Goal: Task Accomplishment & Management: Manage account settings

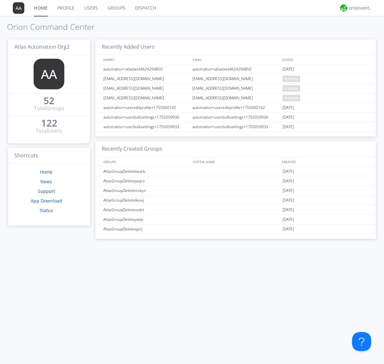
click at [116, 8] on link "Groups" at bounding box center [117, 8] width 28 height 16
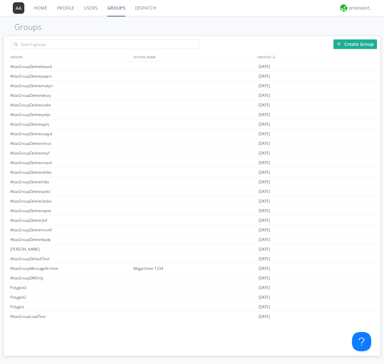
click at [355, 44] on div "Create Group" at bounding box center [355, 44] width 44 height 10
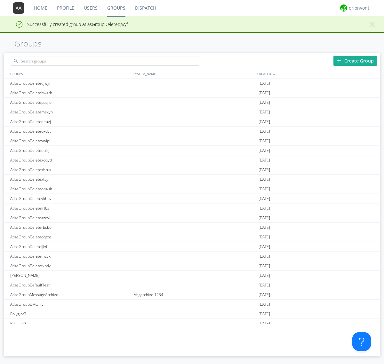
click at [116, 8] on link "Groups" at bounding box center [116, 8] width 28 height 16
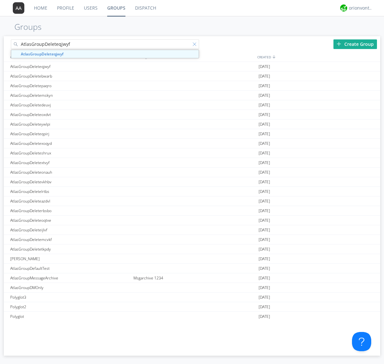
type input "AtlasGroupDeleteqjwyf"
click at [196, 45] on div at bounding box center [196, 45] width 6 height 6
type input "AtlasGroupDeleteqjwyf"
click at [70, 66] on div "AtlasGroupDeleteqjwyf" at bounding box center [70, 66] width 123 height 9
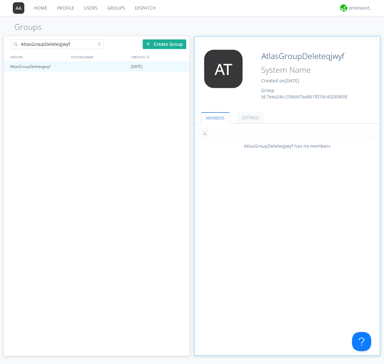
click at [287, 133] on input "text" at bounding box center [287, 133] width 176 height 10
type input "automation+atlas0005+org2"
click at [286, 133] on input "text" at bounding box center [287, 133] width 176 height 10
type input "automation+atlas0004+org2"
click at [286, 133] on input "text" at bounding box center [287, 133] width 176 height 10
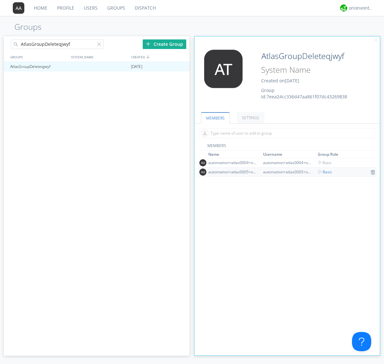
click at [323, 172] on span "Basic" at bounding box center [325, 171] width 14 height 5
click at [286, 133] on input "text" at bounding box center [287, 133] width 176 height 10
click at [323, 162] on span "Basic" at bounding box center [325, 162] width 14 height 5
click at [181, 67] on div at bounding box center [181, 66] width 6 height 5
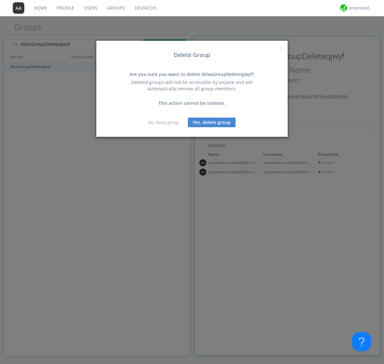
click at [212, 122] on button "Yes, delete group" at bounding box center [212, 122] width 48 height 10
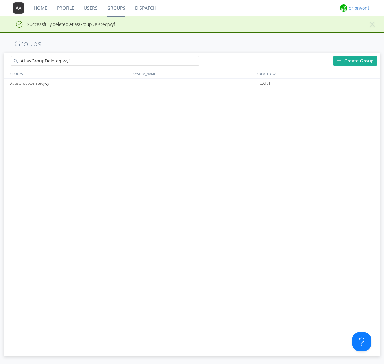
click at [359, 8] on div "orionvontas+atlas+automation+org2" at bounding box center [361, 8] width 24 height 6
